Goal: Navigation & Orientation: Go to known website

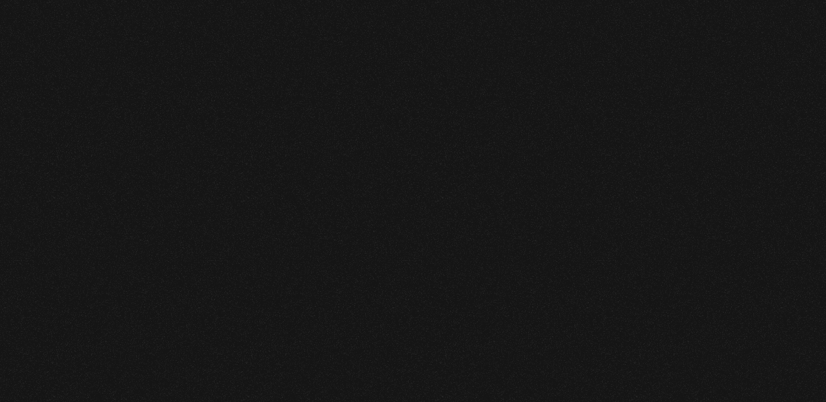
scroll to position [131, 0]
click at [653, 198] on div "Iniciar Sesión Nombre de usuario o correo electrónico Contraseña Mostrar contra…" at bounding box center [516, 284] width 1032 height 407
